Goal: Transaction & Acquisition: Purchase product/service

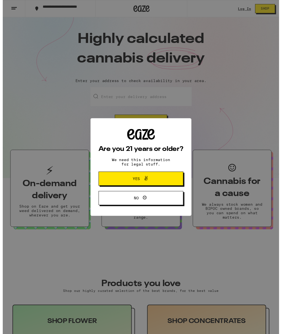
click at [148, 183] on icon at bounding box center [146, 182] width 3 height 5
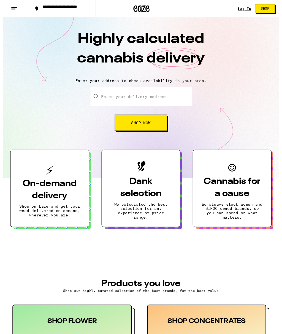
click at [245, 8] on link "Log In" at bounding box center [246, 9] width 13 height 4
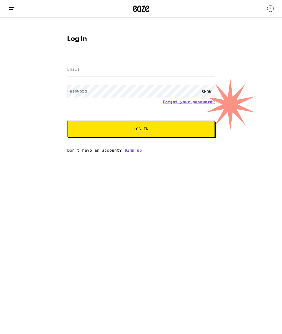
click at [119, 66] on input "Email" at bounding box center [141, 70] width 148 height 12
type input "[PERSON_NAME][EMAIL_ADDRESS][PERSON_NAME][DOMAIN_NAME]"
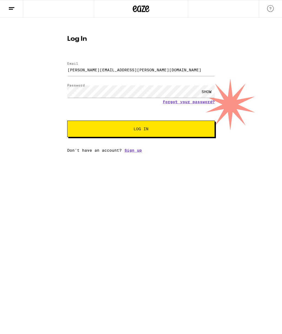
click at [159, 122] on button "Log In" at bounding box center [141, 129] width 148 height 17
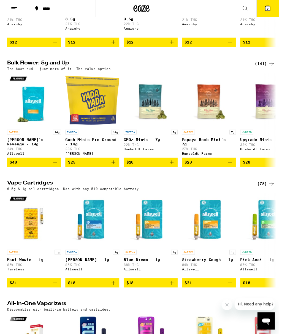
scroll to position [655, 0]
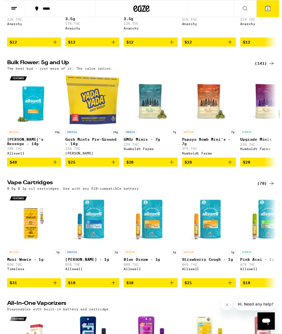
click at [268, 68] on div "(141)" at bounding box center [267, 64] width 20 height 7
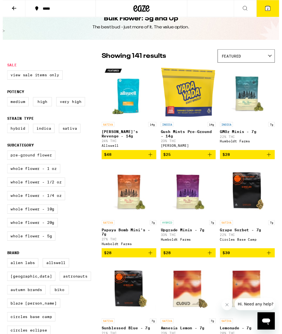
scroll to position [13, 0]
click at [40, 163] on label "Pre-ground Flower" at bounding box center [28, 158] width 49 height 9
click at [6, 155] on input "Pre-ground Flower" at bounding box center [6, 154] width 0 height 0
checkbox input "true"
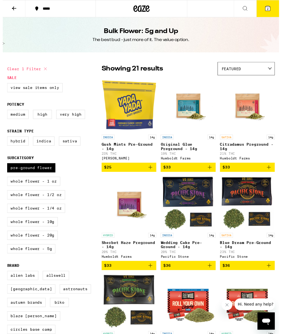
click at [270, 8] on span "2" at bounding box center [271, 8] width 2 height 3
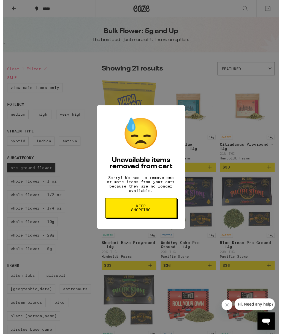
click at [151, 215] on span "Keep Shopping" at bounding box center [141, 212] width 28 height 8
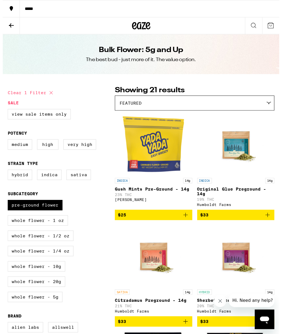
click at [16, 180] on label "Pre-ground Flower" at bounding box center [28, 184] width 49 height 9
click at [6, 181] on input "Pre-ground Flower" at bounding box center [6, 181] width 0 height 0
checkbox input "false"
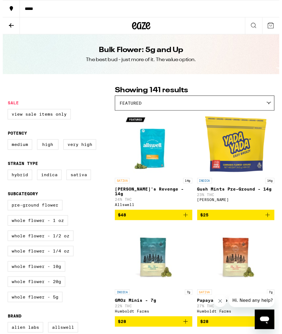
click at [18, 194] on label "Whole Flower - 1 oz" at bounding box center [31, 198] width 54 height 9
click at [6, 181] on input "Whole Flower - 1 oz" at bounding box center [6, 181] width 0 height 0
checkbox input "true"
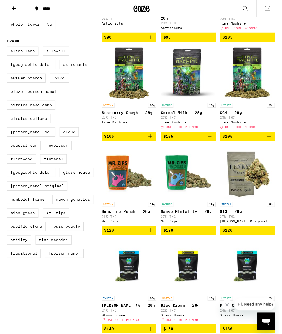
scroll to position [228, 0]
